Goal: Transaction & Acquisition: Book appointment/travel/reservation

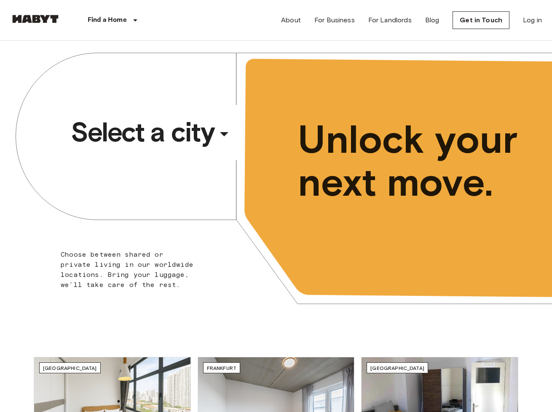
click at [219, 135] on div "​" at bounding box center [235, 140] width 87 height 17
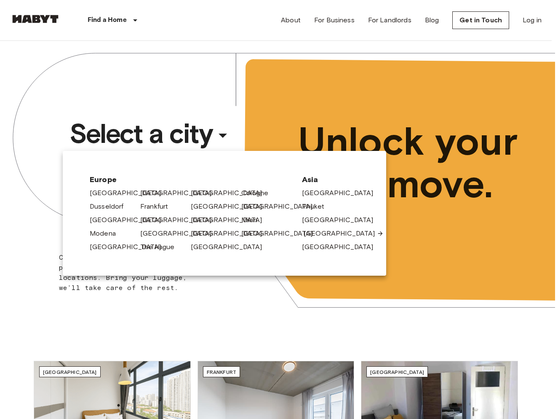
click at [312, 232] on link "[GEOGRAPHIC_DATA]" at bounding box center [344, 233] width 80 height 10
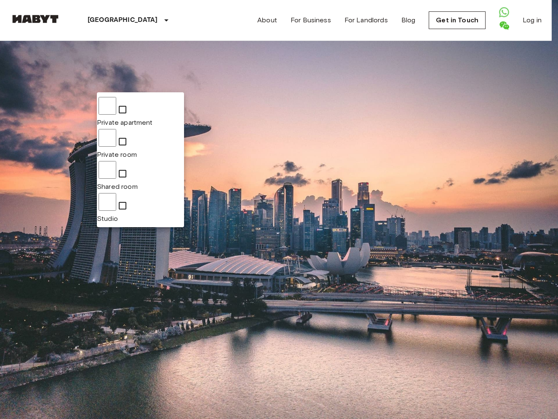
type input "**********"
click at [248, 83] on div at bounding box center [279, 209] width 558 height 419
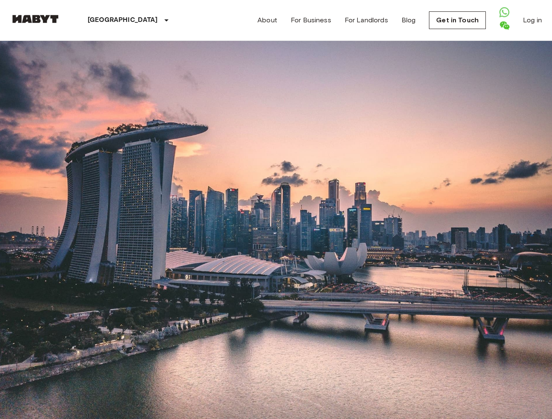
click at [101, 123] on input "Max price" at bounding box center [55, 131] width 91 height 17
type input "****"
click at [46, 85] on input "Move-in date" at bounding box center [40, 81] width 60 height 8
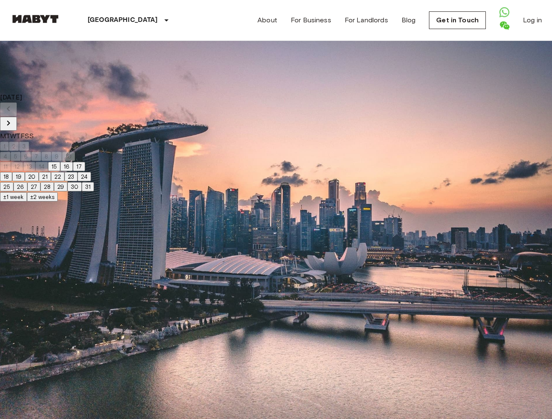
click at [10, 120] on icon "Next month" at bounding box center [8, 122] width 3 height 5
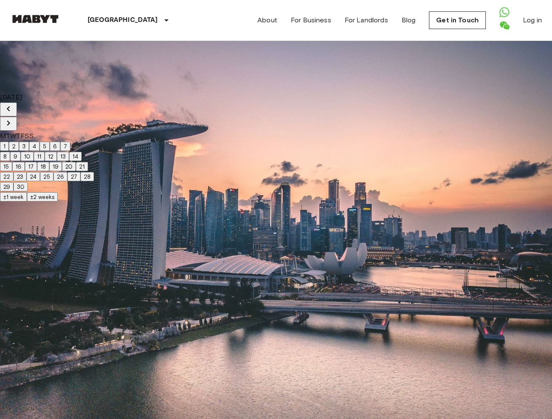
click at [13, 118] on icon "Next month" at bounding box center [8, 123] width 10 height 10
click at [9, 142] on button "1" at bounding box center [4, 146] width 9 height 9
type input "**********"
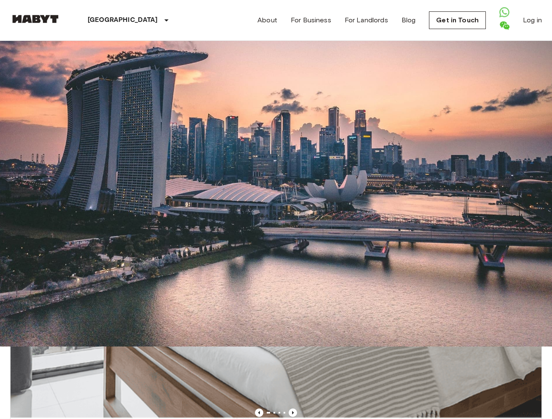
scroll to position [73, 0]
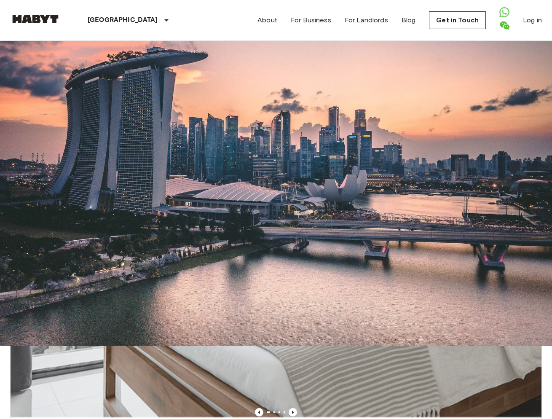
scroll to position [59, 0]
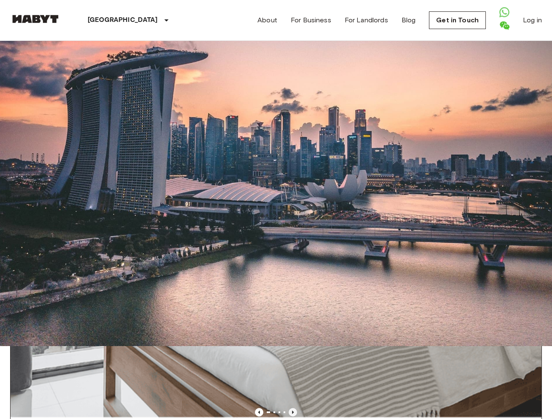
click at [288, 408] on icon "Previous image" at bounding box center [292, 412] width 8 height 8
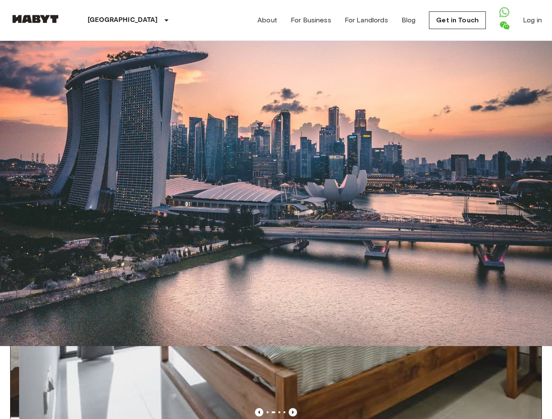
click at [288, 408] on icon "Previous image" at bounding box center [292, 412] width 8 height 8
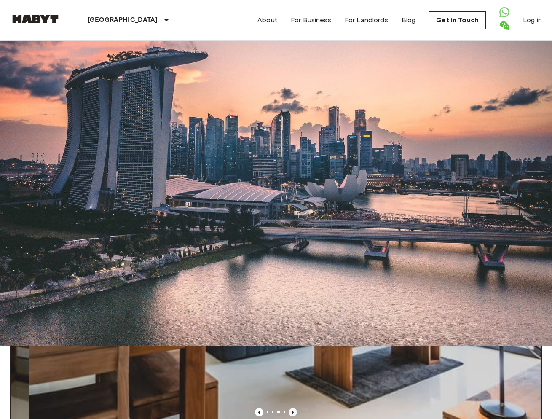
click at [288, 408] on icon "Previous image" at bounding box center [292, 412] width 8 height 8
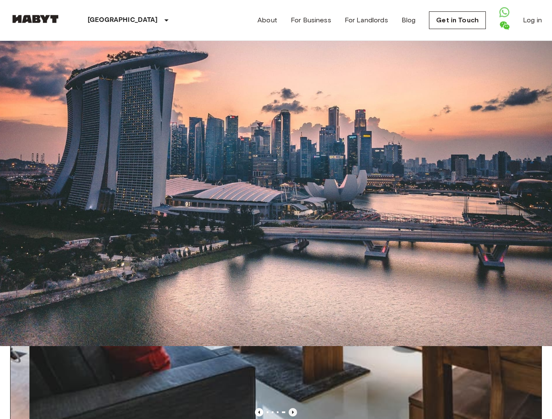
click at [288, 408] on icon "Previous image" at bounding box center [292, 412] width 8 height 8
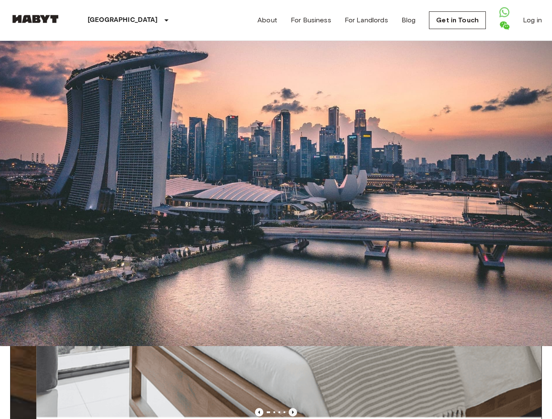
click at [288, 408] on icon "Previous image" at bounding box center [292, 412] width 8 height 8
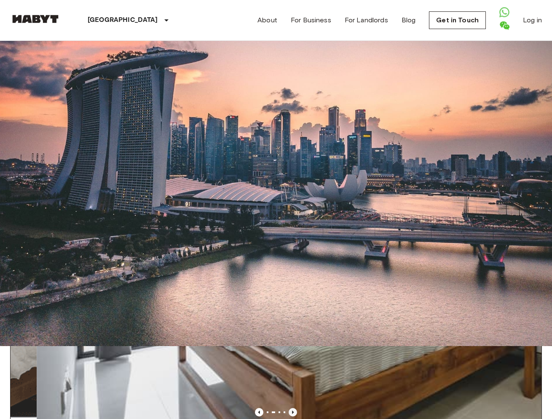
click at [288, 408] on icon "Previous image" at bounding box center [292, 412] width 8 height 8
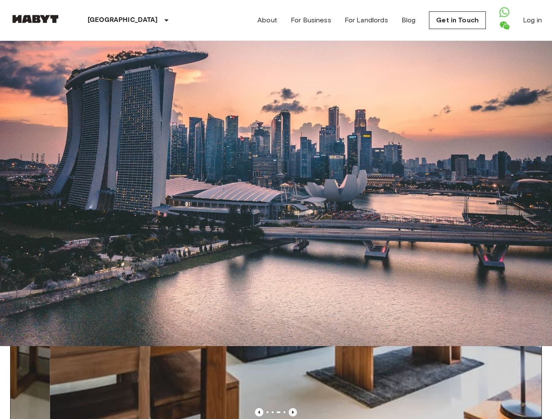
click at [288, 408] on icon "Previous image" at bounding box center [292, 412] width 8 height 8
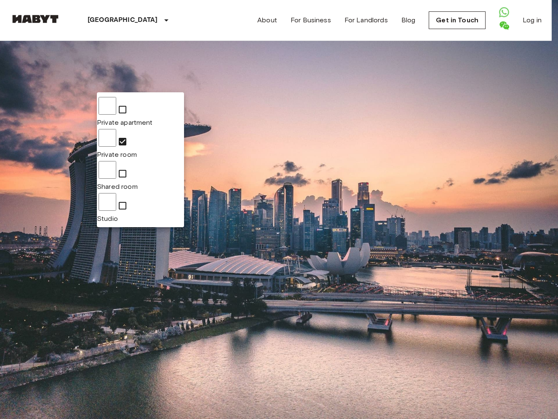
click at [163, 86] on div at bounding box center [279, 209] width 558 height 419
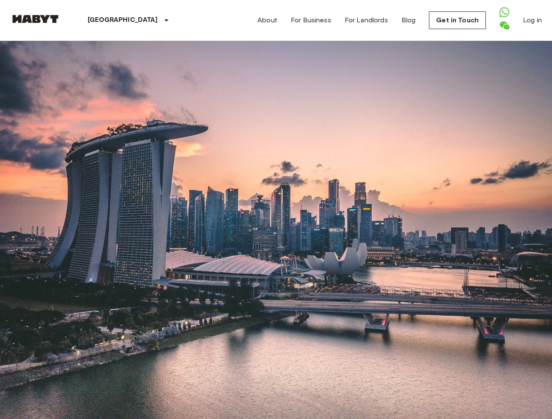
drag, startPoint x: 494, startPoint y: 237, endPoint x: 418, endPoint y: 261, distance: 80.4
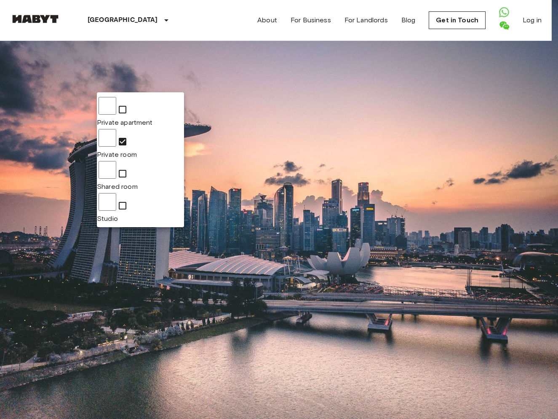
type input "**********"
click at [278, 69] on div at bounding box center [279, 209] width 558 height 419
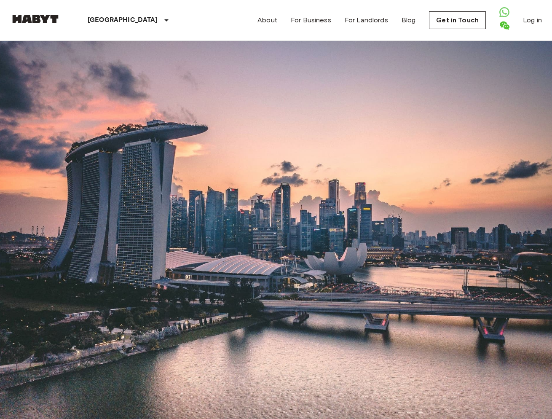
click at [101, 123] on input "****" at bounding box center [55, 131] width 91 height 17
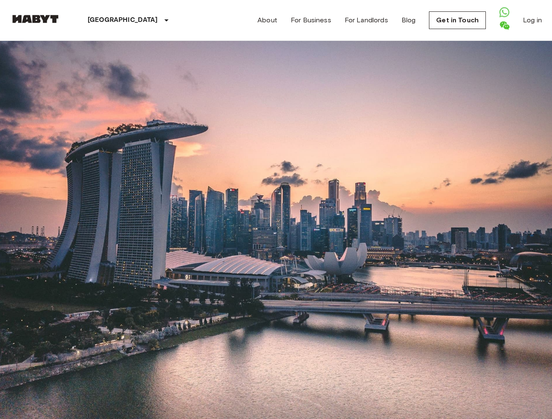
scroll to position [340, 0]
type input "****"
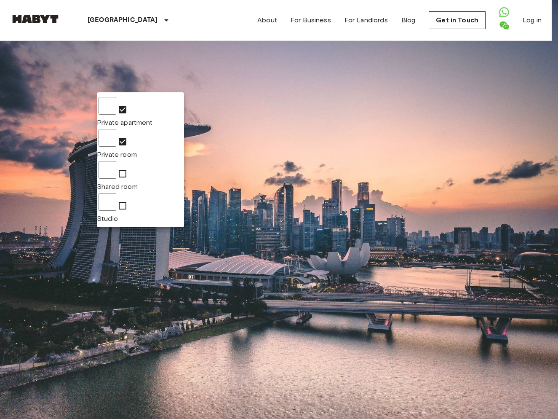
type input "**********"
click at [162, 298] on div at bounding box center [279, 209] width 558 height 419
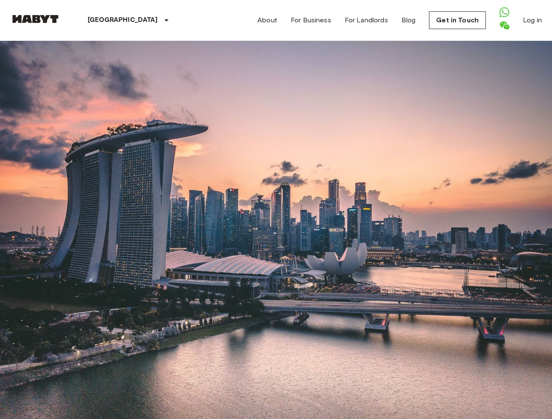
scroll to position [324, 0]
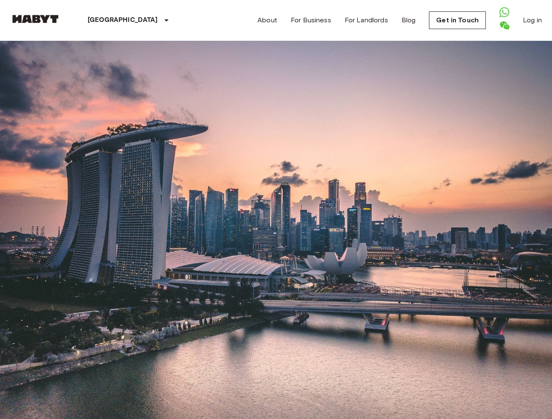
scroll to position [0, 0]
click at [56, 81] on input "**********" at bounding box center [40, 81] width 60 height 8
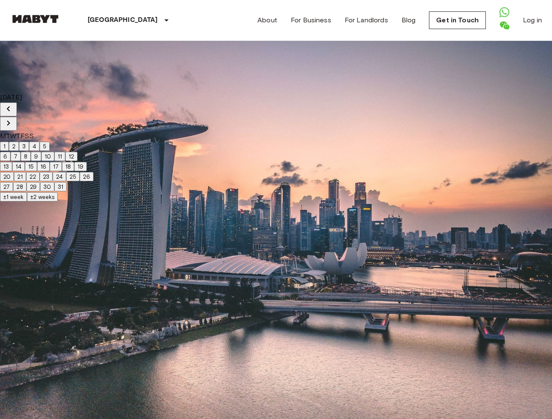
click at [17, 103] on button "Previous month" at bounding box center [8, 109] width 17 height 14
click at [12, 171] on button "15" at bounding box center [6, 166] width 12 height 9
type input "**********"
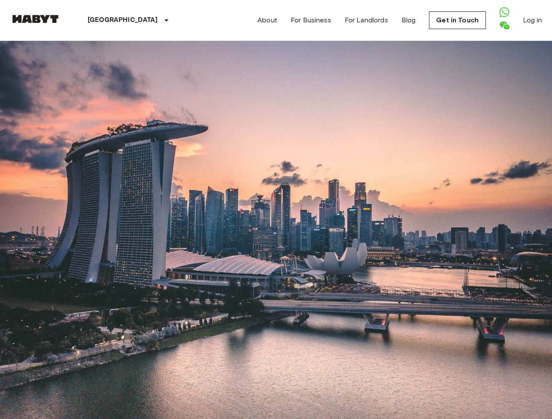
click at [115, 157] on img at bounding box center [276, 317] width 531 height 354
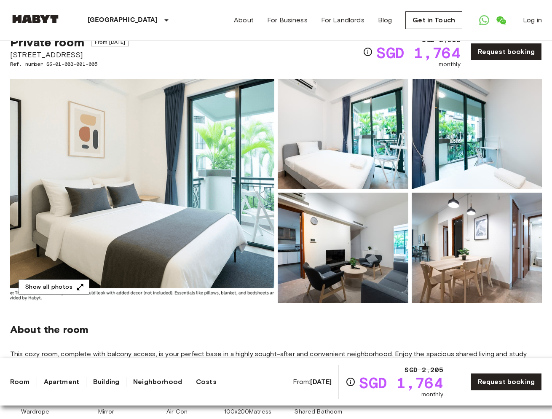
scroll to position [9, 0]
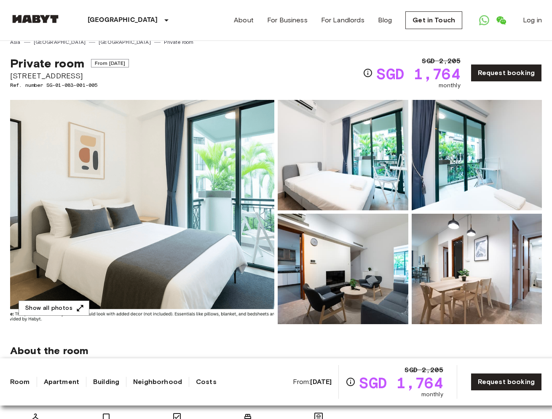
click at [146, 218] on img at bounding box center [142, 212] width 264 height 224
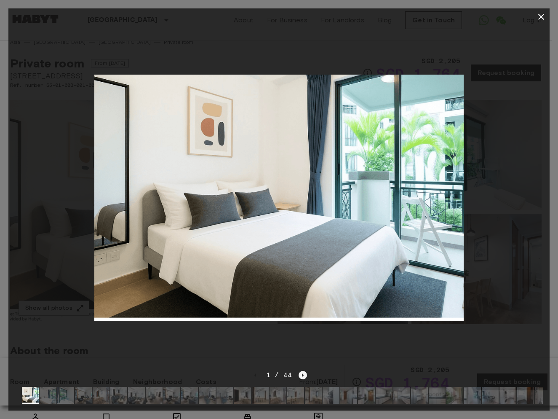
click at [302, 373] on icon "Next image" at bounding box center [303, 374] width 2 height 3
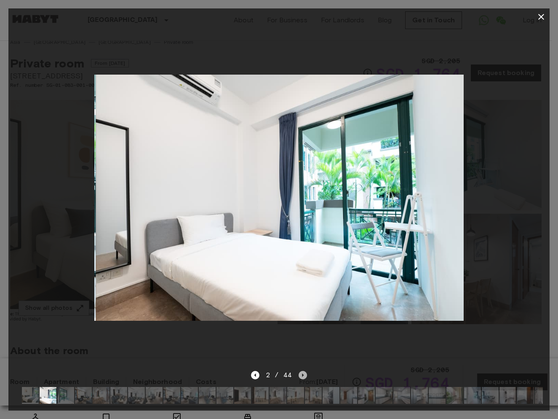
click at [302, 373] on icon "Next image" at bounding box center [303, 374] width 2 height 3
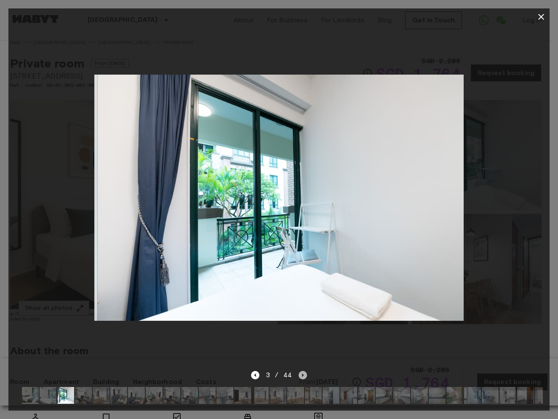
click at [302, 373] on icon "Next image" at bounding box center [303, 374] width 2 height 3
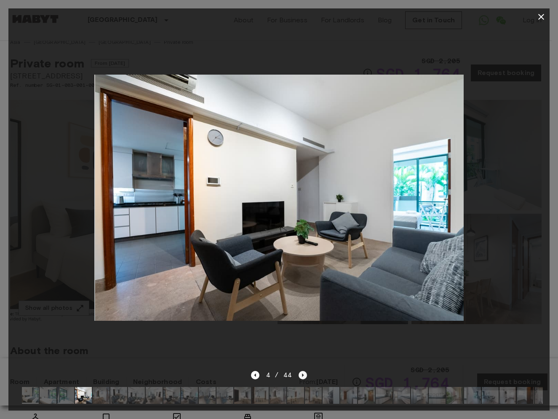
click at [302, 371] on icon "Next image" at bounding box center [303, 375] width 8 height 8
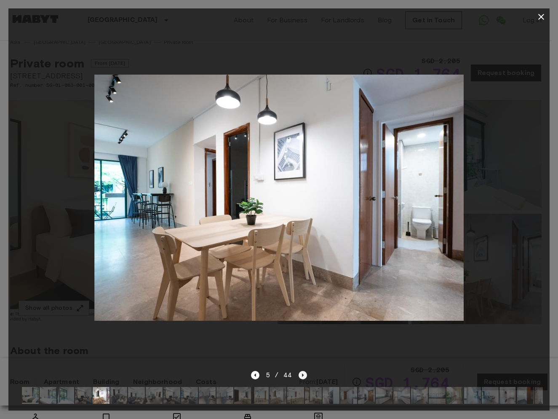
click at [301, 371] on icon "Next image" at bounding box center [303, 375] width 8 height 8
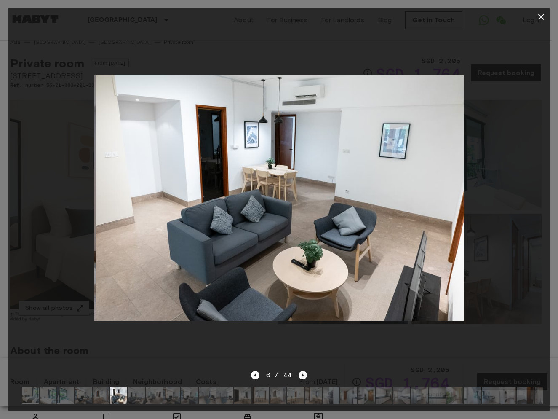
click at [301, 371] on icon "Next image" at bounding box center [303, 375] width 8 height 8
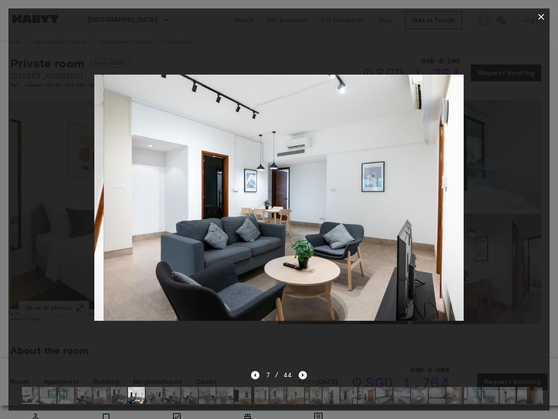
click at [301, 371] on icon "Next image" at bounding box center [303, 375] width 8 height 8
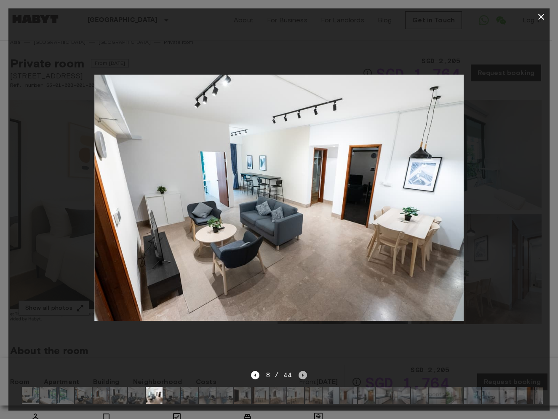
click at [301, 371] on icon "Next image" at bounding box center [303, 375] width 8 height 8
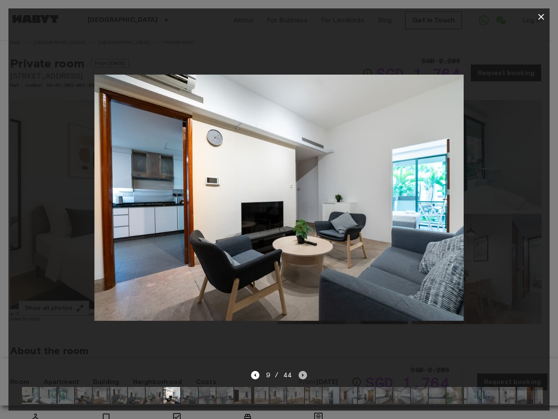
click at [302, 371] on icon "Next image" at bounding box center [303, 375] width 8 height 8
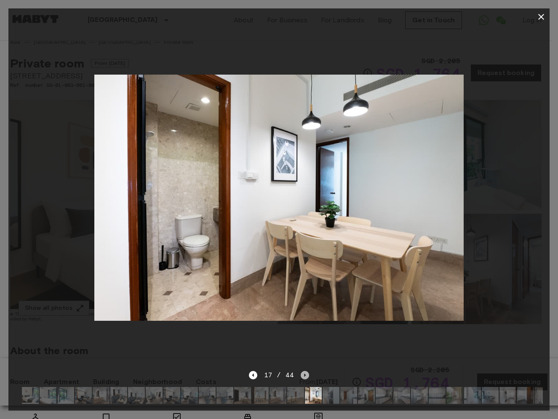
click at [301, 371] on icon "Next image" at bounding box center [305, 375] width 8 height 8
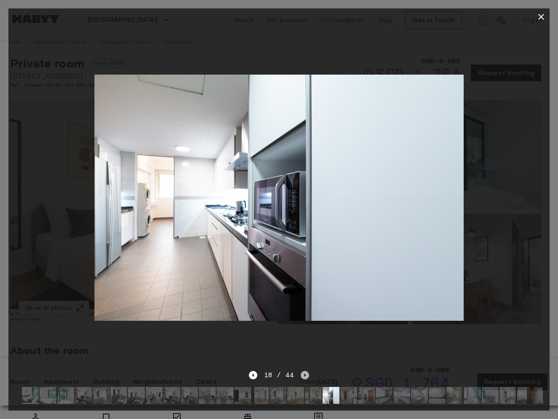
click at [301, 371] on icon "Next image" at bounding box center [305, 375] width 8 height 8
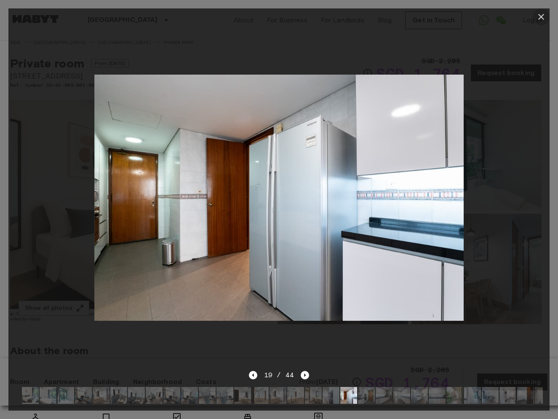
click at [540, 18] on icon "button" at bounding box center [541, 17] width 6 height 6
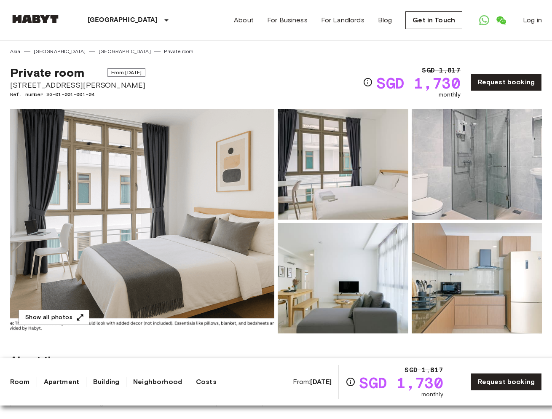
click at [198, 198] on img at bounding box center [142, 221] width 264 height 224
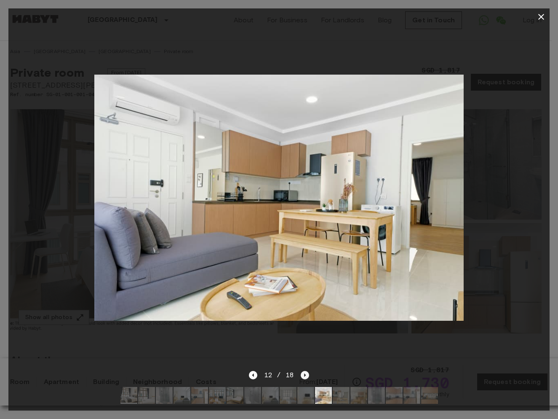
click at [305, 371] on icon "Next image" at bounding box center [305, 375] width 8 height 8
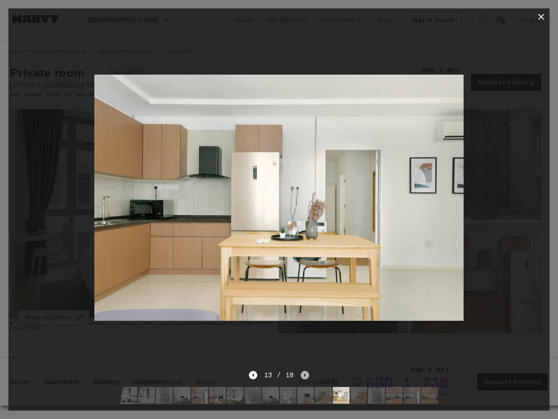
click at [305, 371] on icon "Next image" at bounding box center [305, 375] width 8 height 8
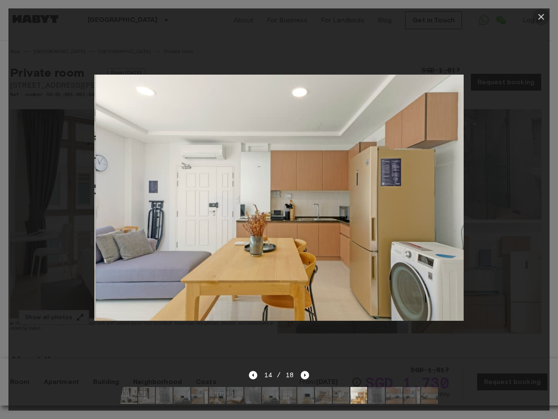
click at [542, 17] on icon "button" at bounding box center [541, 17] width 10 height 10
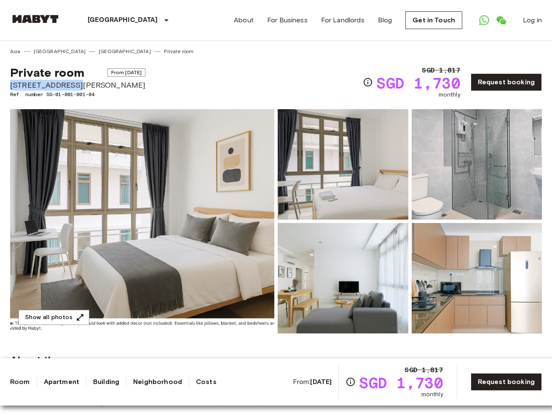
drag, startPoint x: 77, startPoint y: 86, endPoint x: 10, endPoint y: 86, distance: 67.4
copy span "16 Hamilton Road"
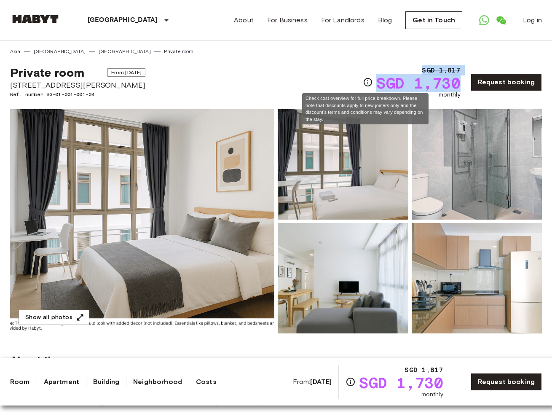
drag, startPoint x: 457, startPoint y: 84, endPoint x: 367, endPoint y: 83, distance: 90.6
click at [367, 83] on div "SGD 1,817 SGD 1,730 monthly" at bounding box center [411, 82] width 97 height 34
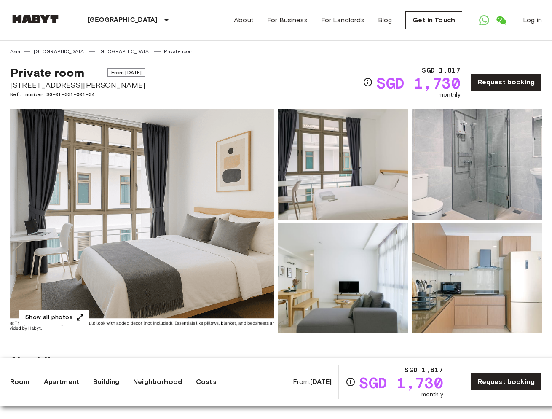
click at [279, 93] on div "Private room From Oct 1 2025 16 Hamilton Road Ref. number SG-01-001-001-04 SGD …" at bounding box center [276, 77] width 532 height 44
drag, startPoint x: 72, startPoint y: 85, endPoint x: -5, endPoint y: 83, distance: 77.1
copy span "16 Hamilton Road"
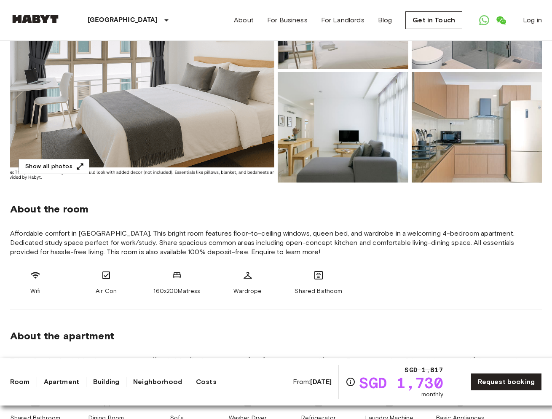
scroll to position [152, 0]
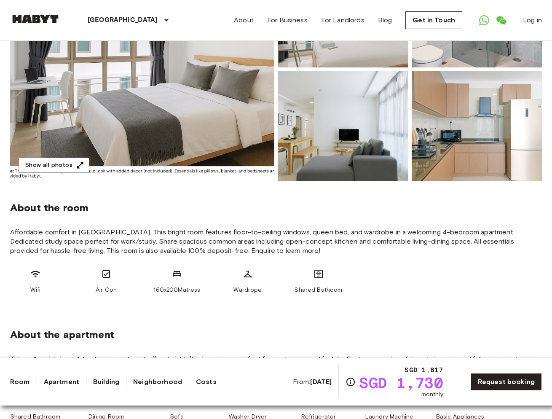
click at [179, 114] on img at bounding box center [142, 69] width 264 height 224
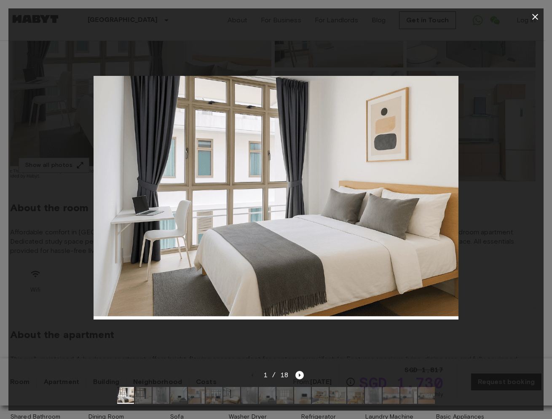
click at [75, 169] on div at bounding box center [275, 197] width 535 height 345
click at [70, 165] on div at bounding box center [275, 197] width 535 height 345
click at [77, 164] on div at bounding box center [275, 197] width 535 height 345
click at [50, 163] on div at bounding box center [275, 197] width 535 height 345
click at [38, 164] on div at bounding box center [275, 197] width 535 height 345
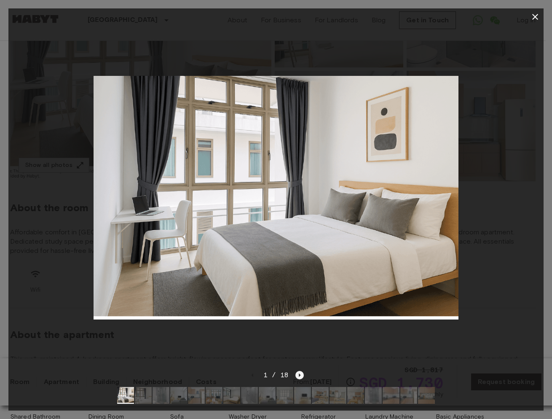
click at [299, 371] on icon "Next image" at bounding box center [299, 375] width 8 height 8
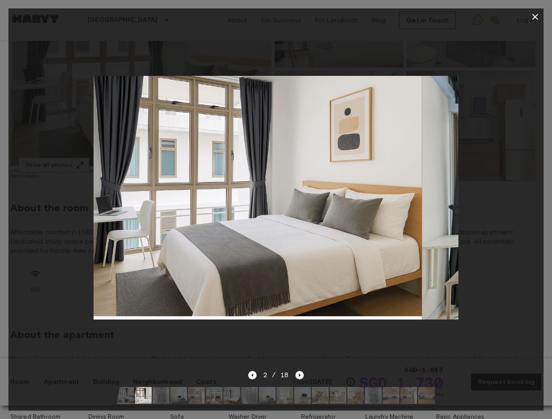
scroll to position [152, 0]
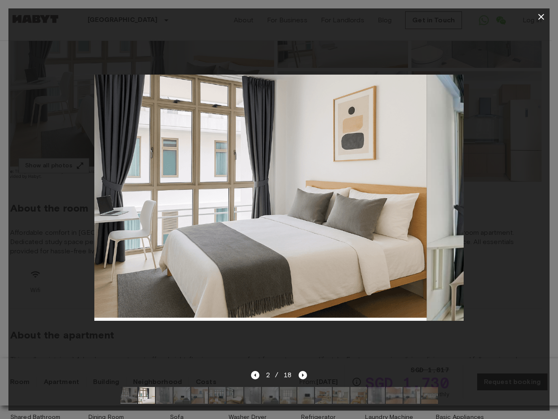
click at [307, 370] on div "2 / 18" at bounding box center [278, 390] width 541 height 40
click at [303, 373] on icon "Next image" at bounding box center [303, 374] width 2 height 3
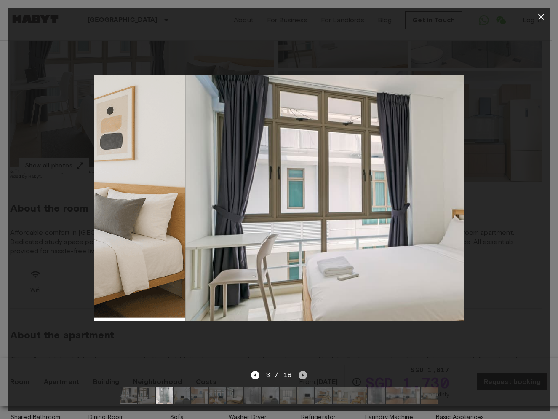
click at [303, 373] on icon "Next image" at bounding box center [303, 374] width 2 height 3
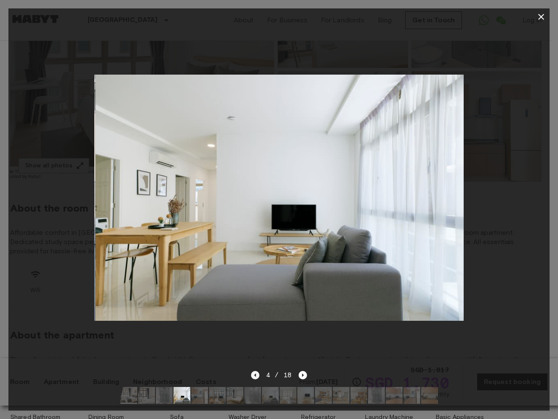
click at [259, 371] on icon "Previous image" at bounding box center [255, 375] width 8 height 8
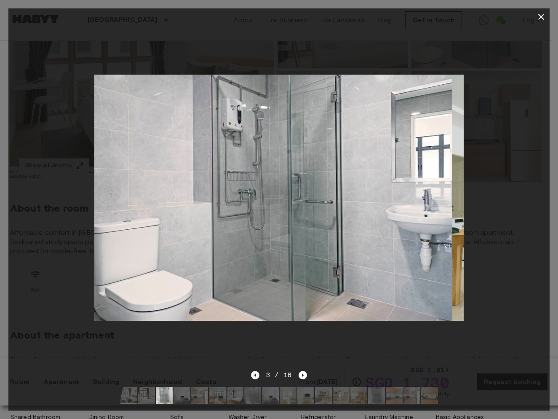
click at [259, 371] on icon "Previous image" at bounding box center [255, 375] width 8 height 8
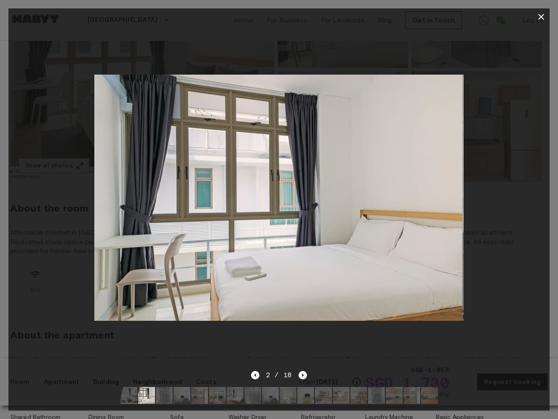
click at [291, 370] on div "2 / 18" at bounding box center [279, 375] width 56 height 10
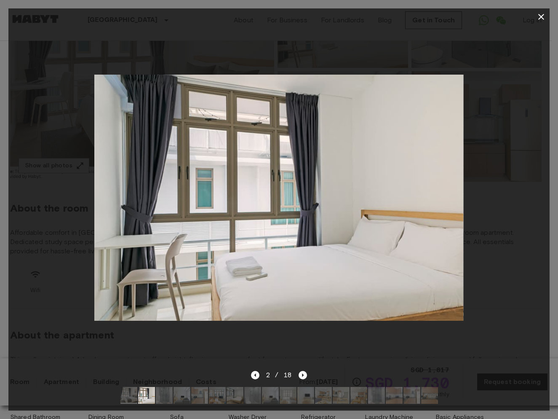
click at [297, 370] on div "2 / 18" at bounding box center [279, 375] width 56 height 10
click at [302, 371] on icon "Next image" at bounding box center [303, 375] width 8 height 8
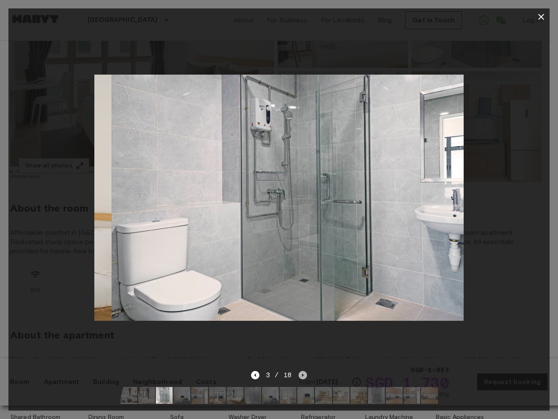
click at [302, 371] on icon "Next image" at bounding box center [303, 375] width 8 height 8
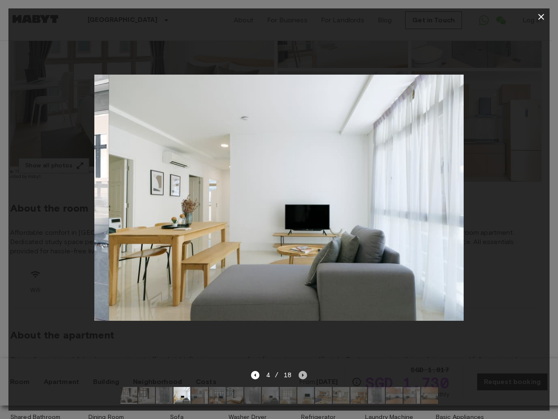
click at [302, 371] on icon "Next image" at bounding box center [303, 375] width 8 height 8
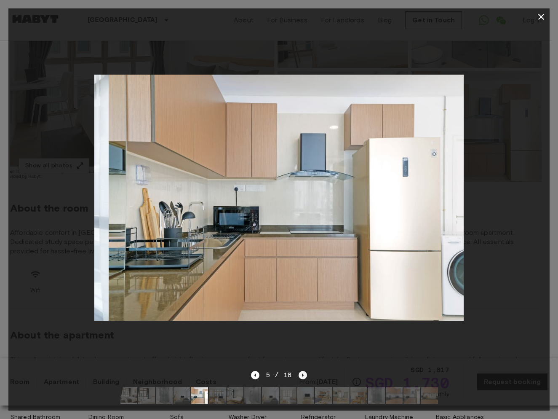
click at [302, 371] on icon "Next image" at bounding box center [303, 375] width 8 height 8
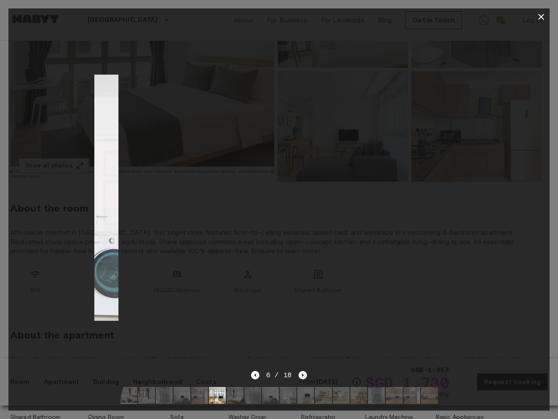
click at [302, 371] on icon "Next image" at bounding box center [303, 375] width 8 height 8
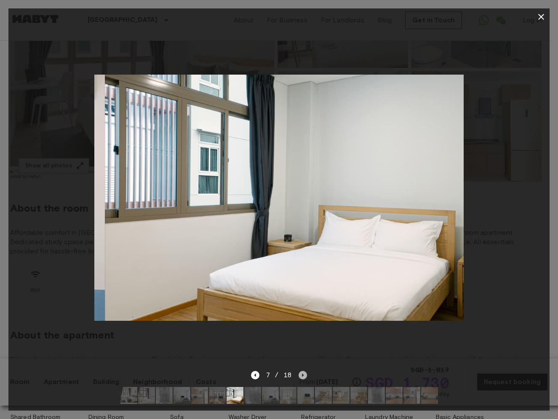
click at [302, 371] on icon "Next image" at bounding box center [303, 375] width 8 height 8
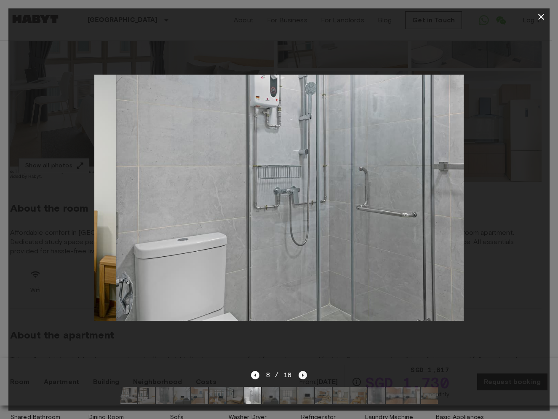
click at [302, 371] on icon "Next image" at bounding box center [303, 375] width 8 height 8
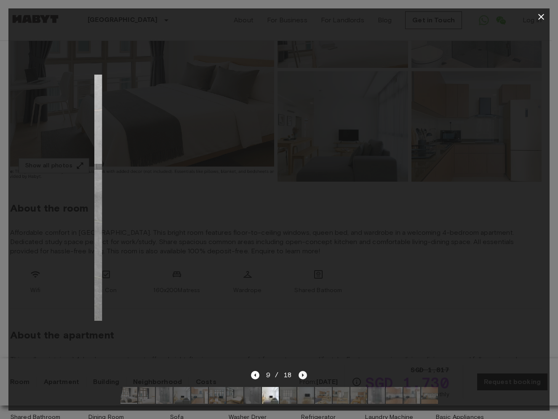
click at [302, 371] on icon "Next image" at bounding box center [303, 375] width 8 height 8
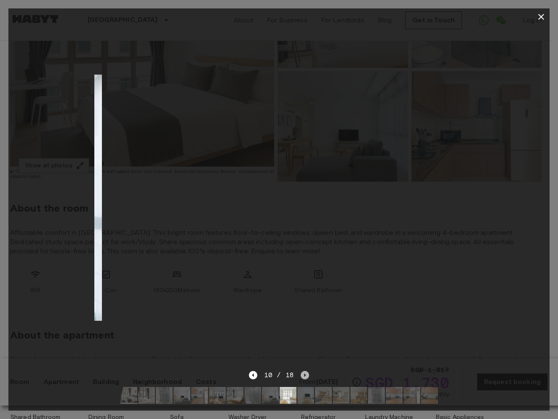
click at [302, 371] on icon "Next image" at bounding box center [305, 375] width 8 height 8
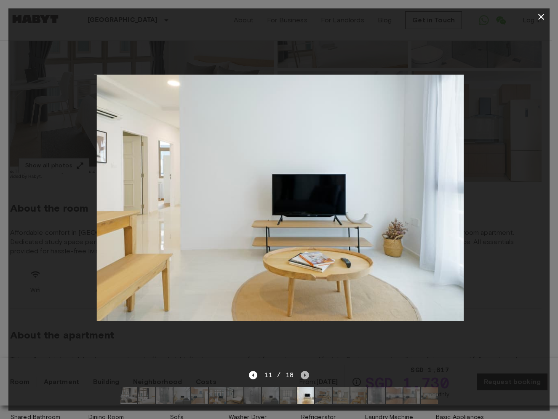
click at [302, 371] on icon "Next image" at bounding box center [305, 375] width 8 height 8
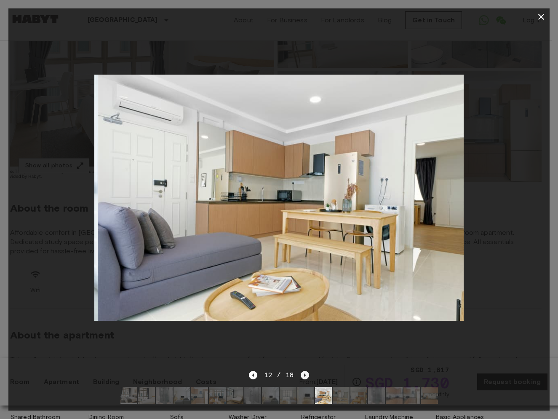
click at [302, 371] on icon "Next image" at bounding box center [305, 375] width 8 height 8
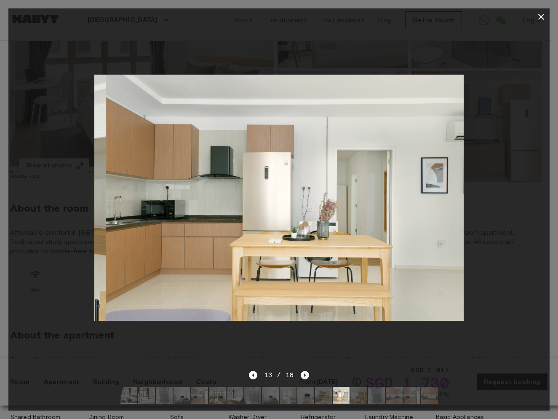
click at [302, 371] on icon "Next image" at bounding box center [305, 375] width 8 height 8
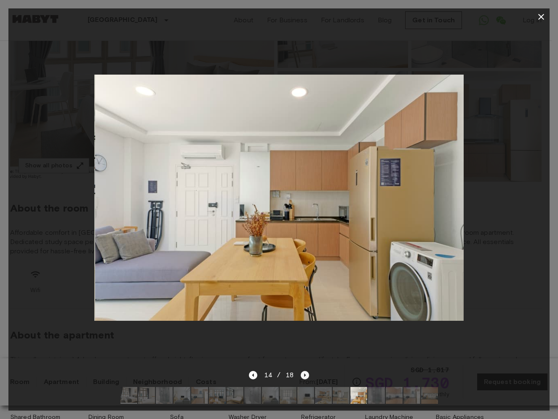
click at [302, 371] on icon "Next image" at bounding box center [305, 375] width 8 height 8
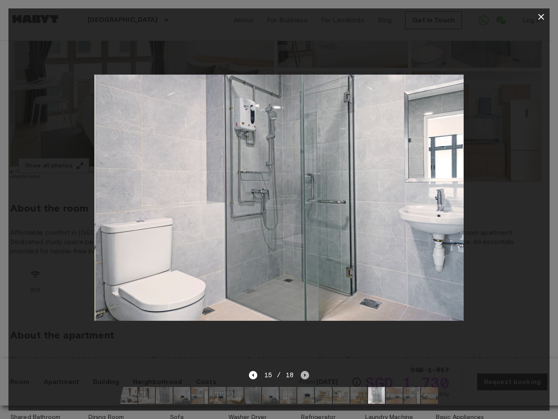
click at [301, 371] on icon "Next image" at bounding box center [305, 375] width 8 height 8
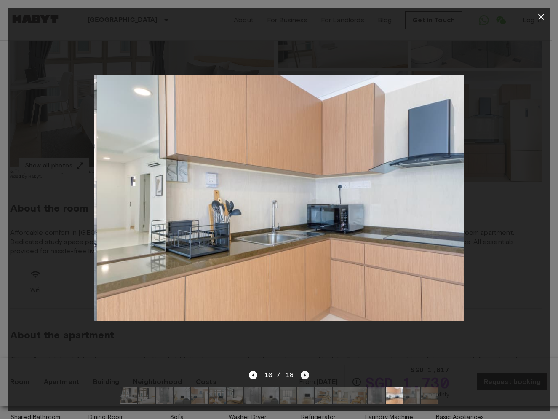
click at [301, 371] on icon "Next image" at bounding box center [305, 375] width 8 height 8
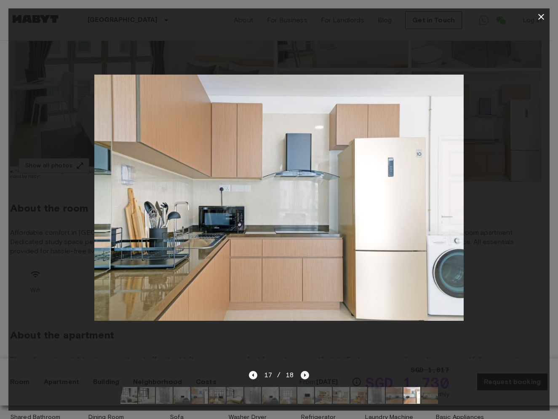
click at [307, 371] on icon "Next image" at bounding box center [305, 375] width 8 height 8
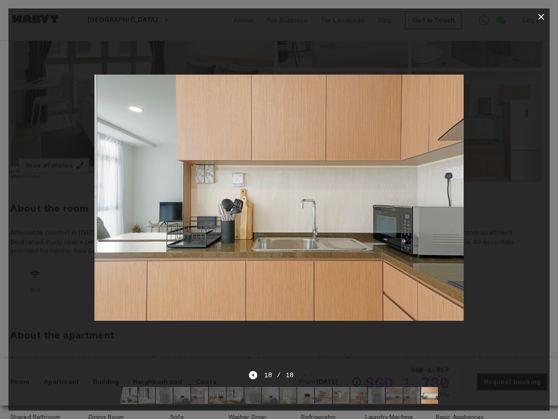
click at [542, 16] on icon "button" at bounding box center [541, 17] width 10 height 10
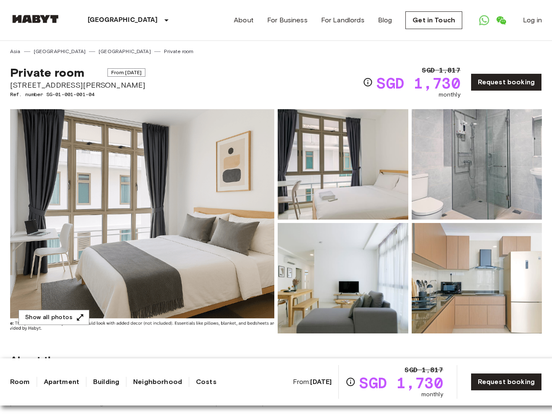
scroll to position [0, 0]
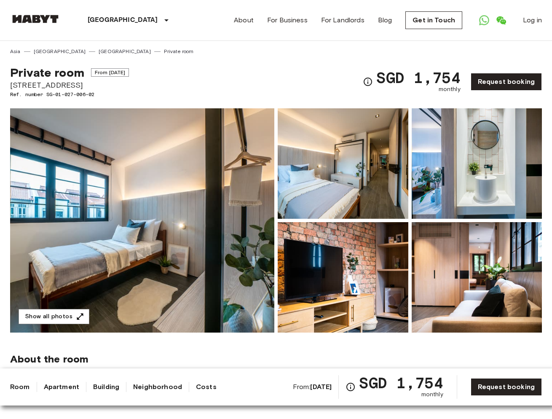
click at [185, 220] on img at bounding box center [142, 220] width 264 height 224
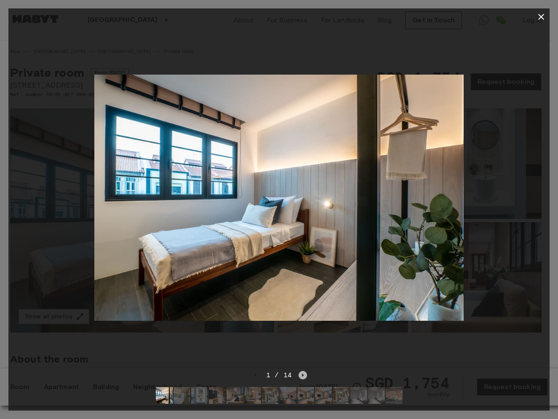
click at [299, 371] on icon "Next image" at bounding box center [303, 375] width 8 height 8
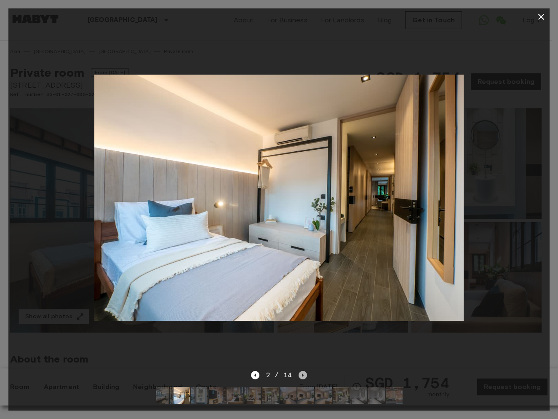
click at [299, 371] on icon "Next image" at bounding box center [303, 375] width 8 height 8
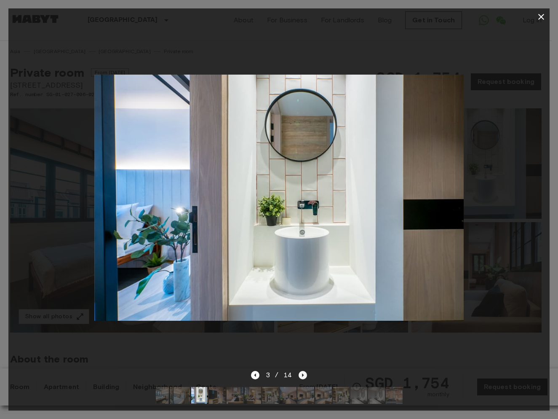
click at [299, 371] on icon "Next image" at bounding box center [303, 375] width 8 height 8
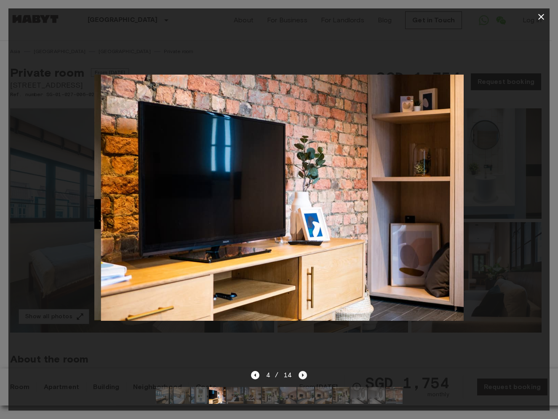
click at [299, 371] on icon "Next image" at bounding box center [303, 375] width 8 height 8
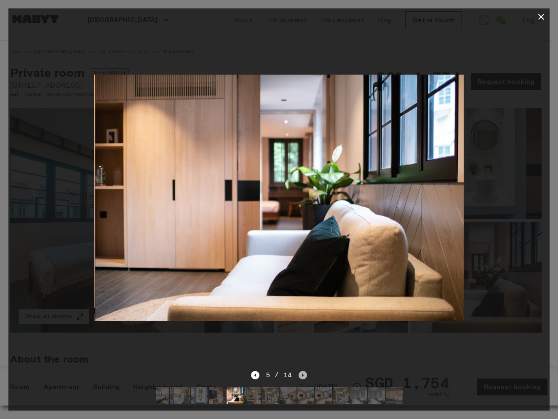
click at [299, 371] on icon "Next image" at bounding box center [303, 375] width 8 height 8
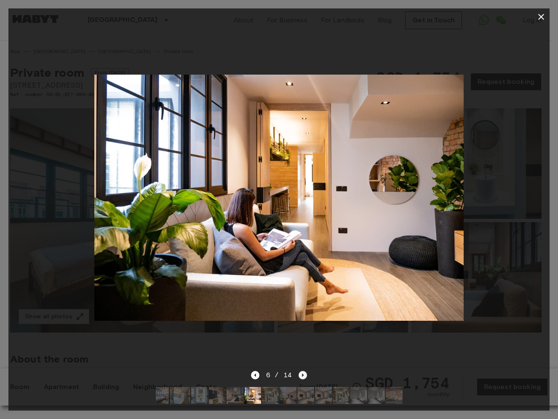
click at [299, 372] on icon "Next image" at bounding box center [303, 375] width 8 height 8
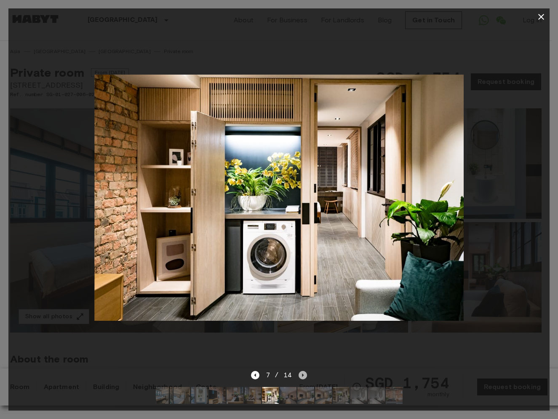
click at [299, 372] on icon "Next image" at bounding box center [303, 375] width 8 height 8
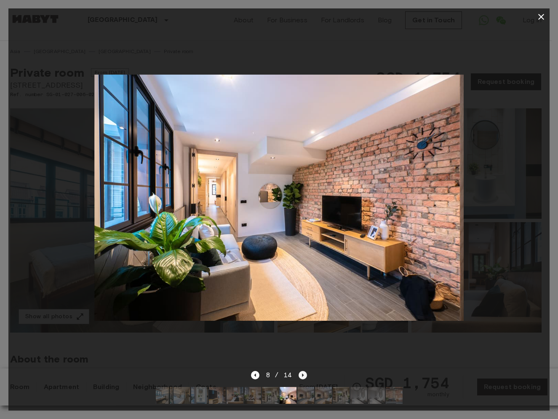
click at [299, 371] on icon "Next image" at bounding box center [303, 375] width 8 height 8
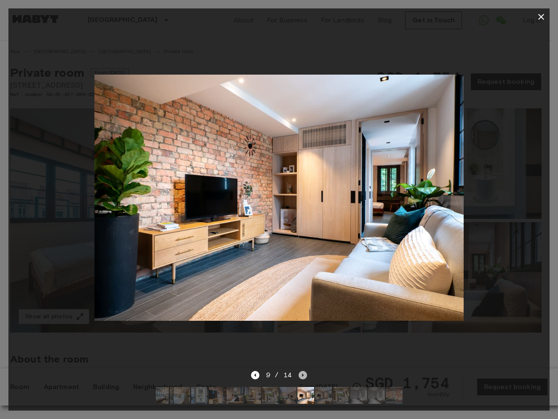
click at [299, 371] on icon "Next image" at bounding box center [303, 375] width 8 height 8
click at [301, 371] on icon "Next image" at bounding box center [305, 375] width 8 height 8
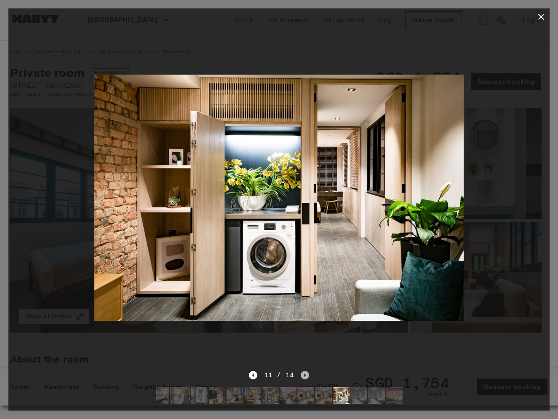
click at [301, 371] on icon "Next image" at bounding box center [305, 375] width 8 height 8
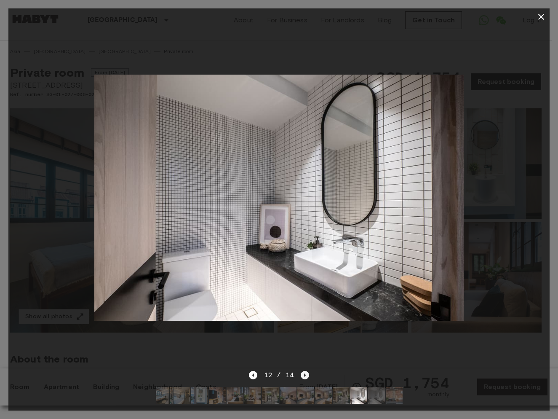
click at [301, 371] on icon "Next image" at bounding box center [305, 375] width 8 height 8
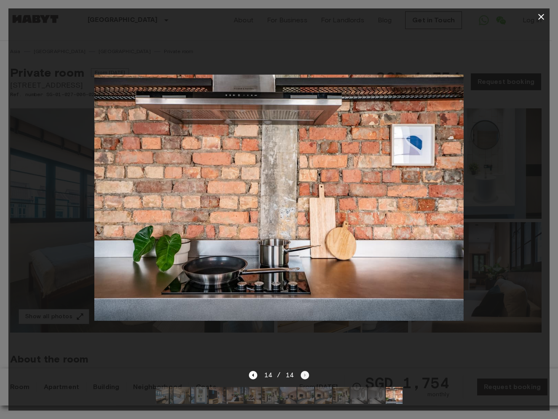
click at [300, 370] on div "14 / 14" at bounding box center [279, 375] width 60 height 10
click at [539, 18] on icon "button" at bounding box center [541, 17] width 10 height 10
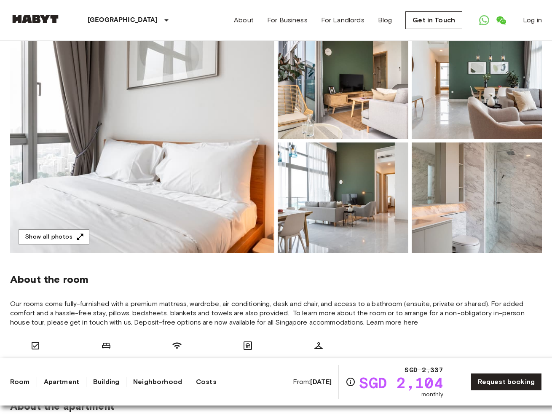
scroll to position [45, 0]
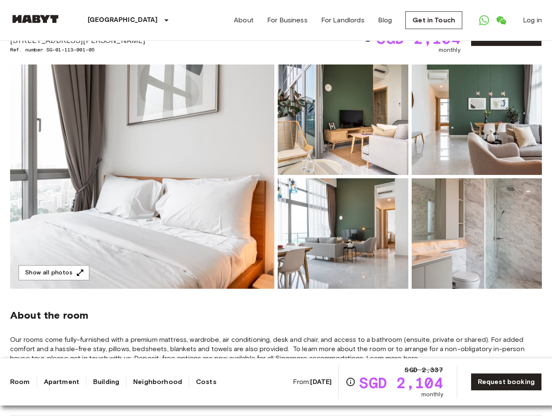
click at [193, 175] on img at bounding box center [142, 176] width 264 height 224
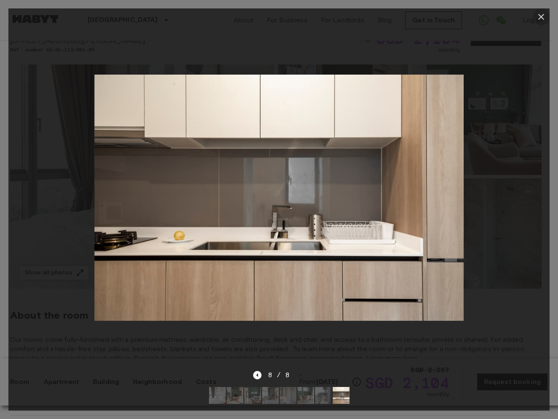
click at [538, 19] on icon "button" at bounding box center [541, 17] width 10 height 10
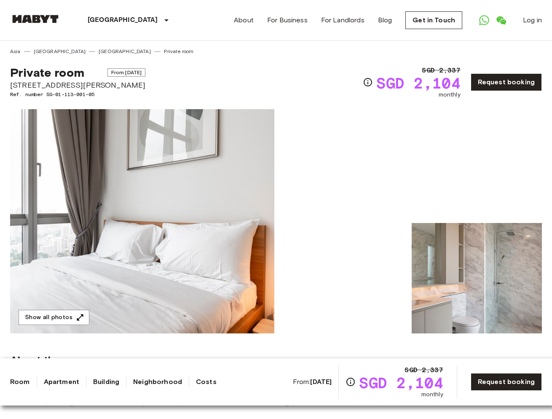
scroll to position [0, 0]
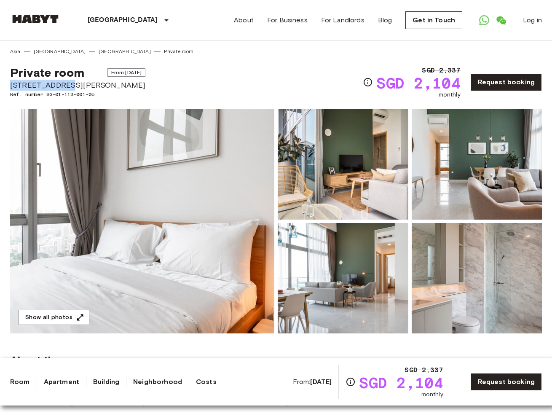
drag, startPoint x: 67, startPoint y: 86, endPoint x: -17, endPoint y: 86, distance: 84.2
copy span "[STREET_ADDRESS][PERSON_NAME]"
click at [125, 233] on img at bounding box center [142, 221] width 264 height 224
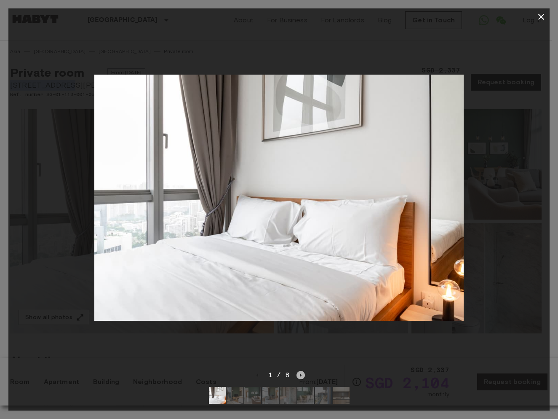
click at [303, 371] on icon "Next image" at bounding box center [300, 375] width 8 height 8
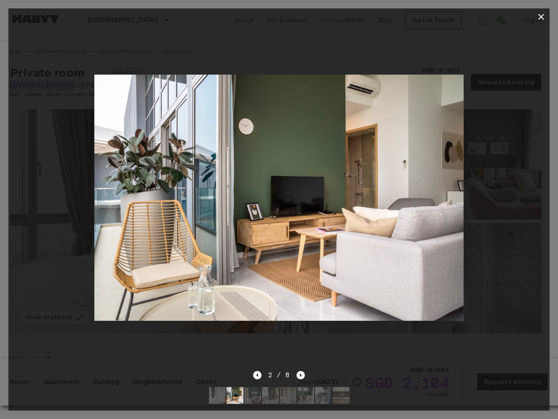
click at [303, 371] on icon "Next image" at bounding box center [300, 375] width 8 height 8
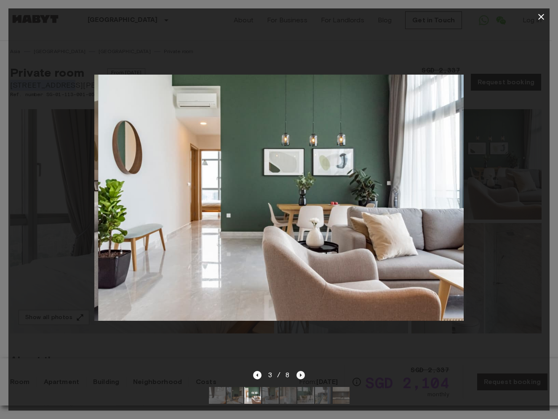
click at [303, 371] on icon "Next image" at bounding box center [300, 375] width 8 height 8
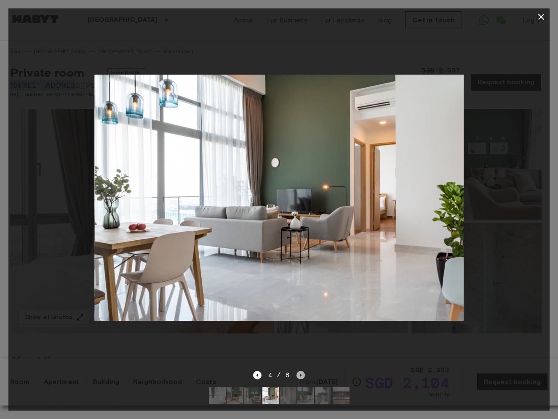
click at [303, 371] on icon "Next image" at bounding box center [300, 375] width 8 height 8
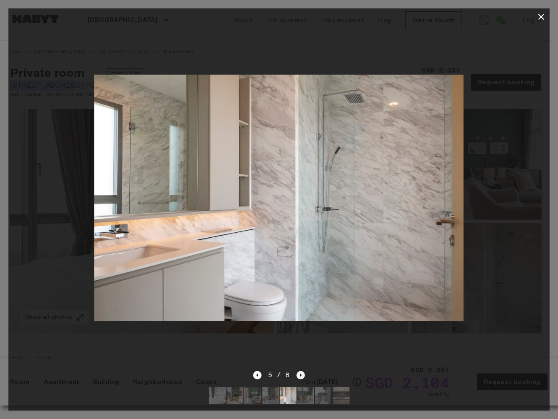
click at [303, 371] on icon "Next image" at bounding box center [300, 375] width 8 height 8
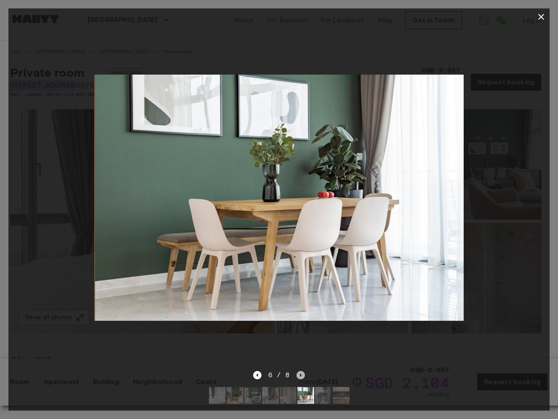
click at [303, 371] on icon "Next image" at bounding box center [300, 375] width 8 height 8
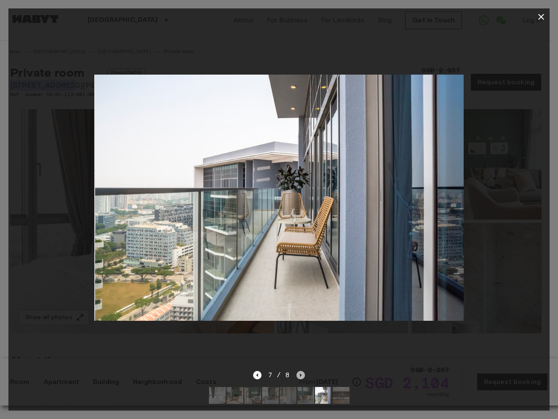
click at [303, 371] on icon "Next image" at bounding box center [300, 375] width 8 height 8
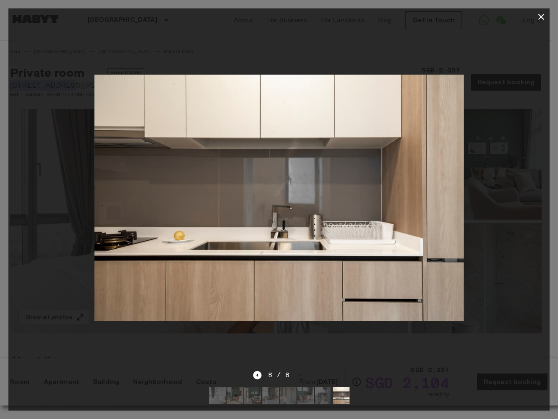
click at [545, 16] on icon "button" at bounding box center [541, 17] width 10 height 10
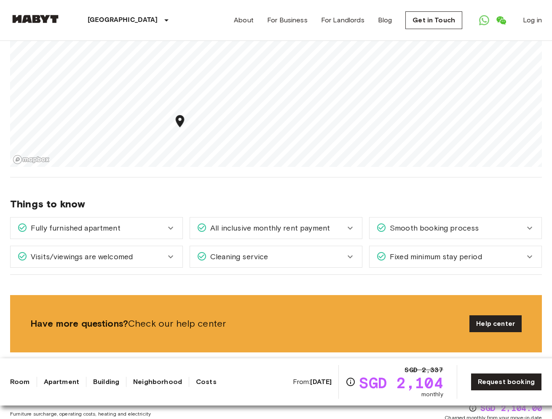
scroll to position [764, 0]
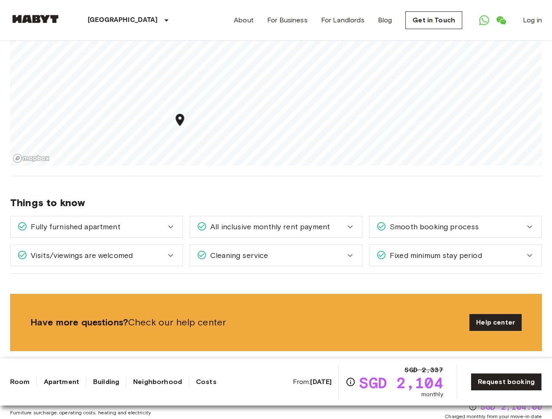
click at [168, 222] on icon at bounding box center [171, 227] width 10 height 10
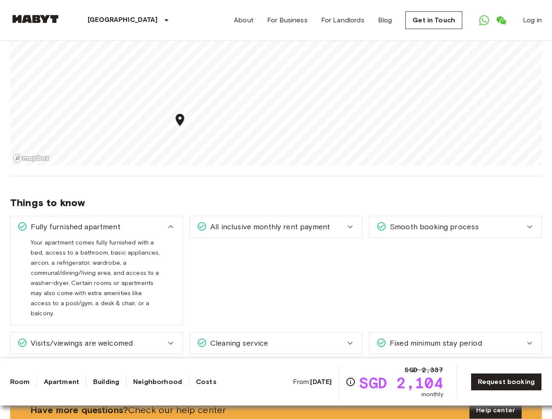
click at [169, 222] on icon at bounding box center [171, 227] width 10 height 10
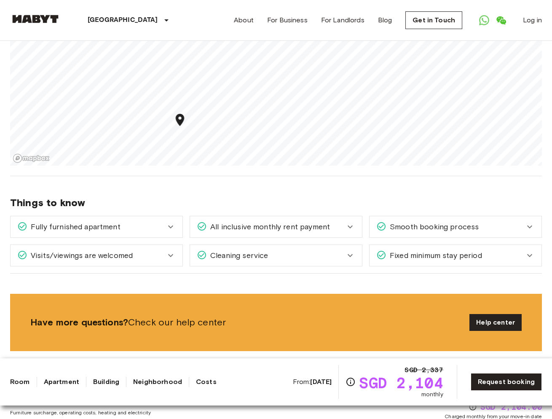
click at [411, 221] on span "Smooth booking process" at bounding box center [432, 226] width 92 height 11
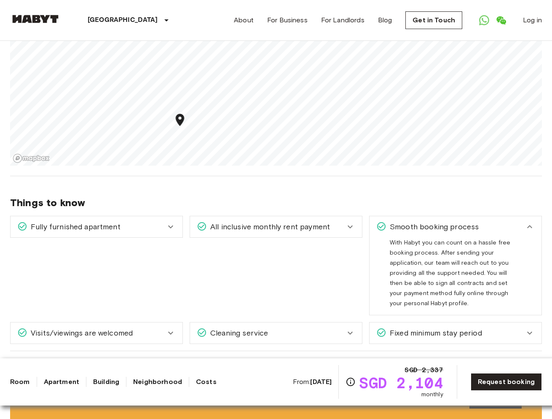
click at [411, 221] on span "Smooth booking process" at bounding box center [432, 226] width 92 height 11
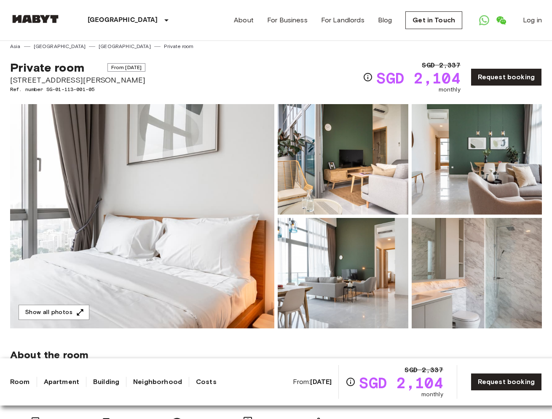
scroll to position [0, 0]
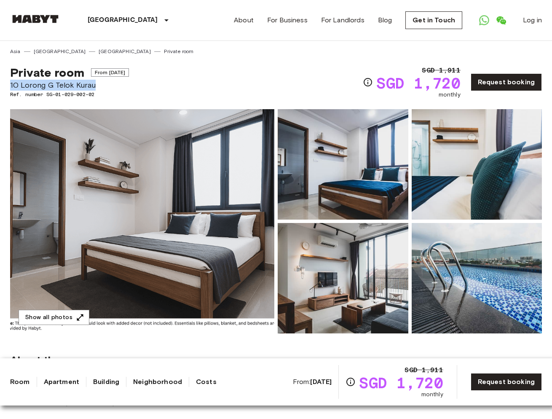
drag, startPoint x: 100, startPoint y: 83, endPoint x: -4, endPoint y: 82, distance: 103.6
copy span "10 Lorong G Telok Kurau"
